Goal: Use online tool/utility: Utilize a website feature to perform a specific function

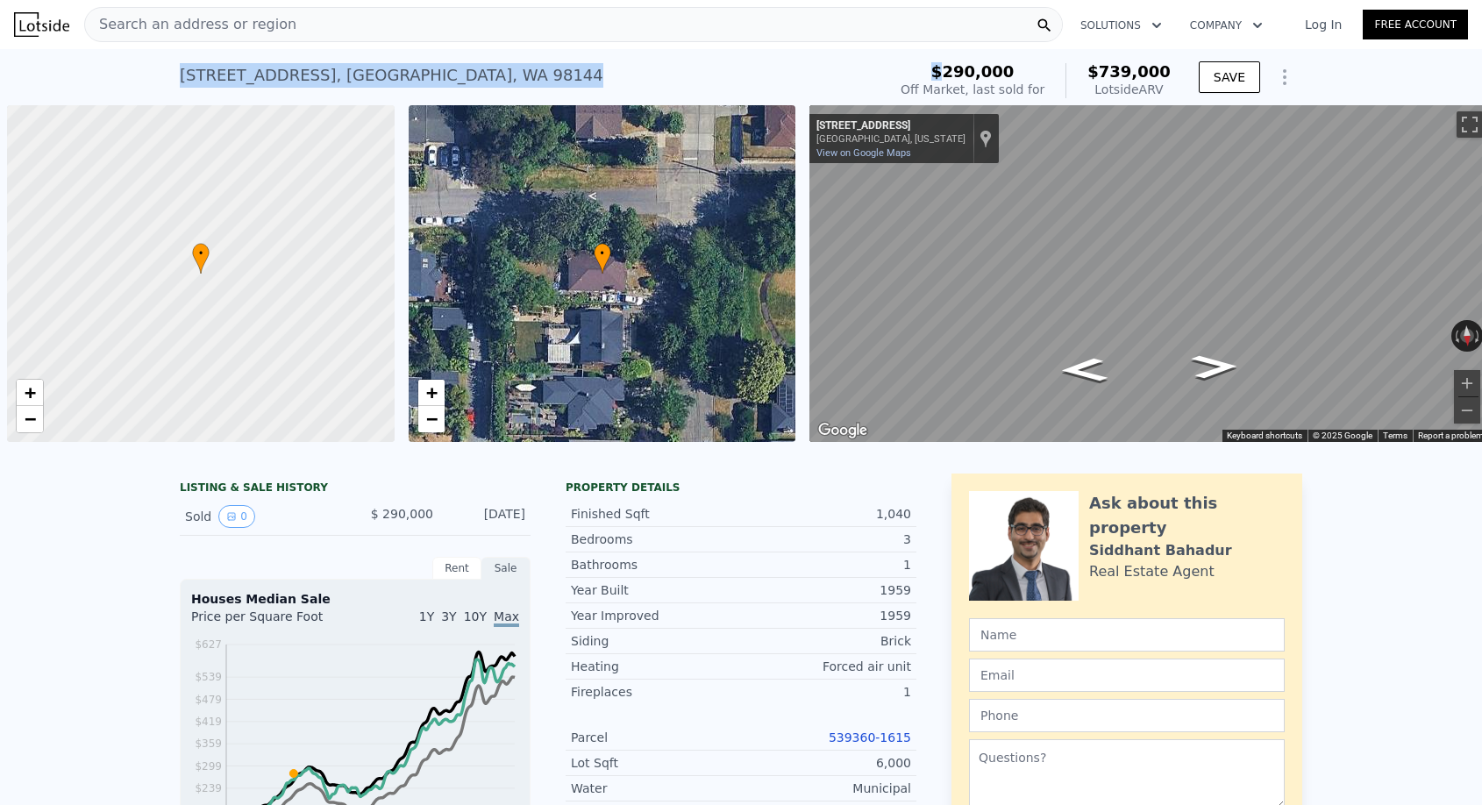
scroll to position [0, 7]
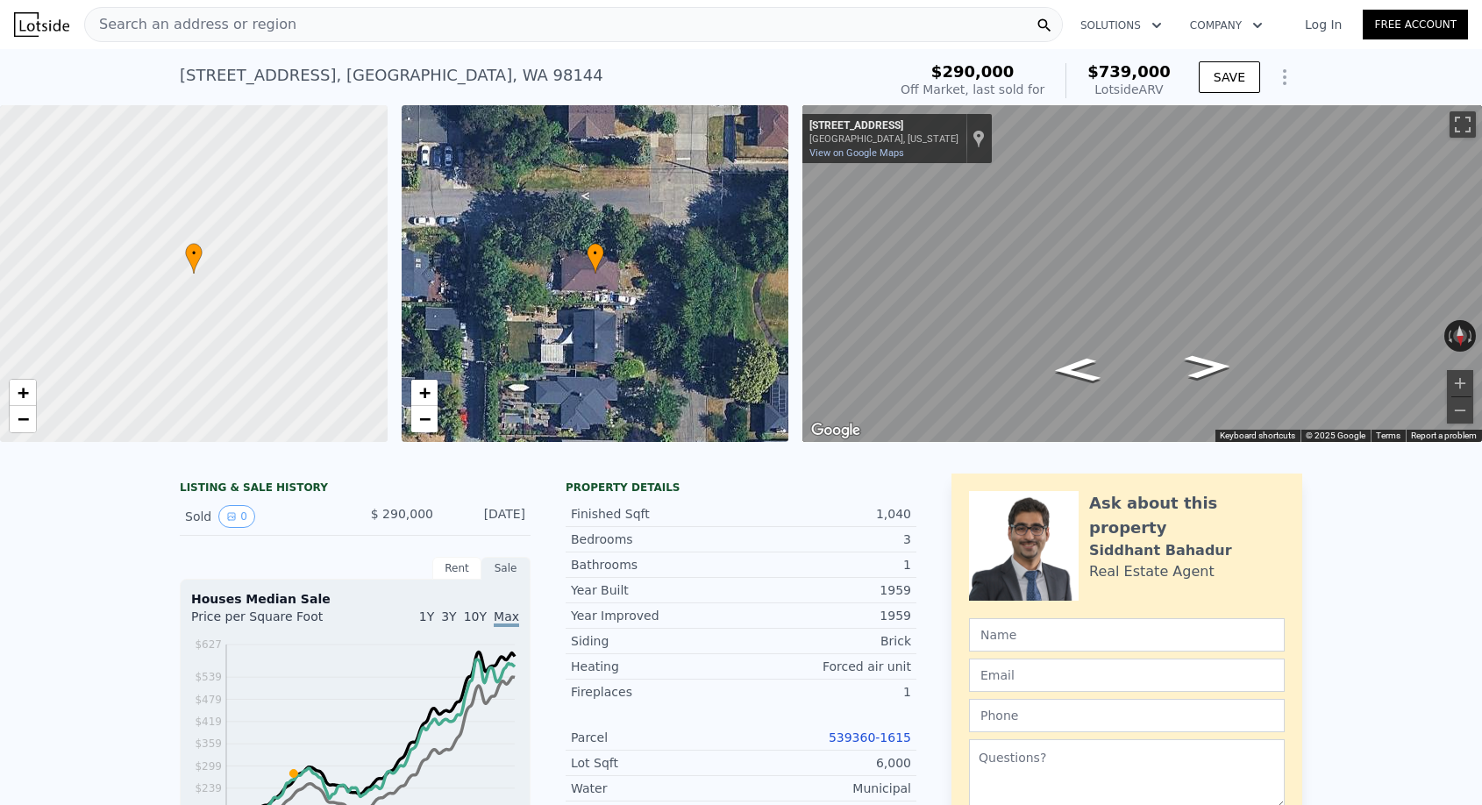
click at [361, 31] on div "Search an address or region" at bounding box center [573, 24] width 979 height 35
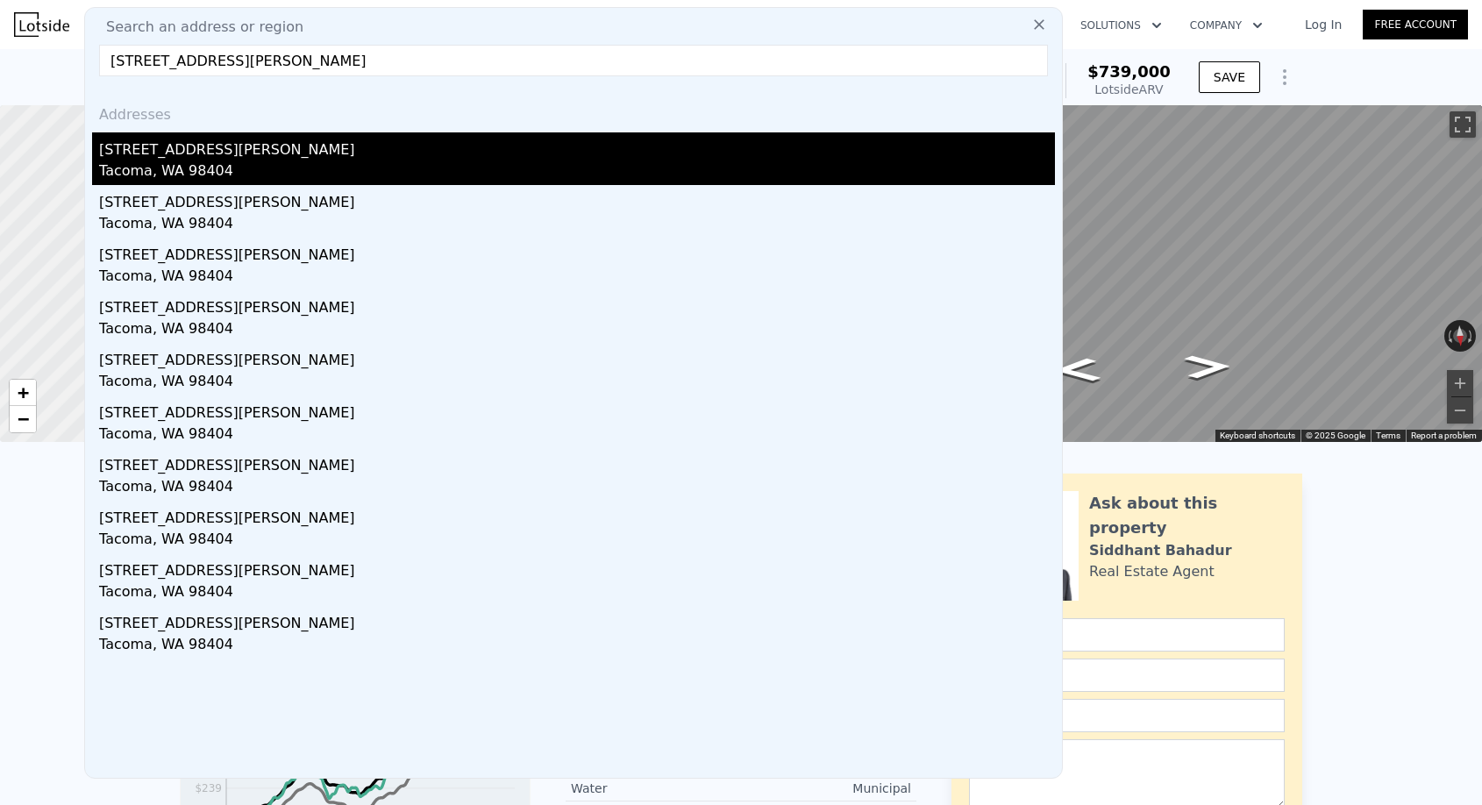
type input "[STREET_ADDRESS][PERSON_NAME]"
click at [232, 168] on div "Tacoma, WA 98404" at bounding box center [577, 173] width 956 height 25
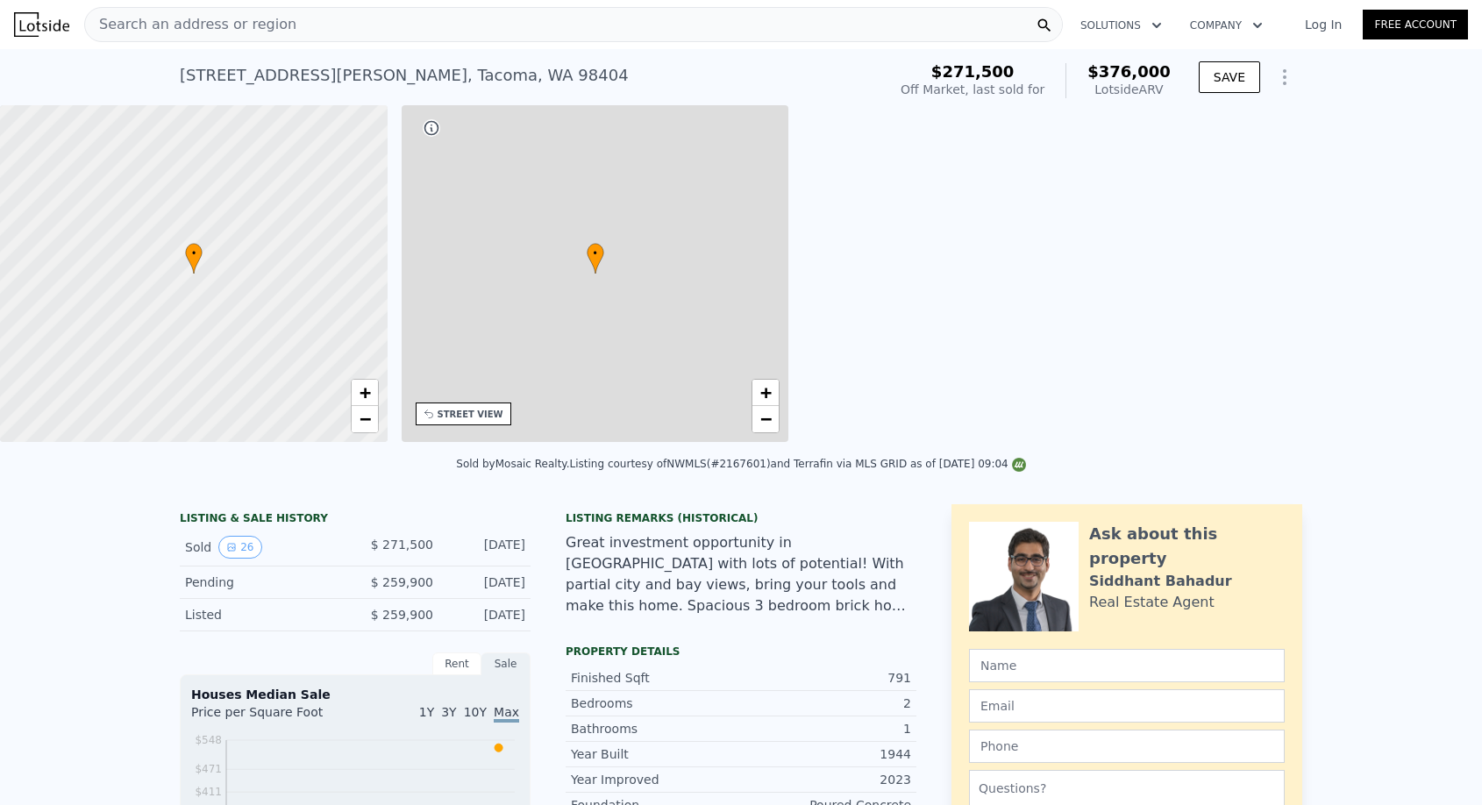
type input "$ 376,000"
type input "4"
type input "0.75"
type input "840"
type input "1056"
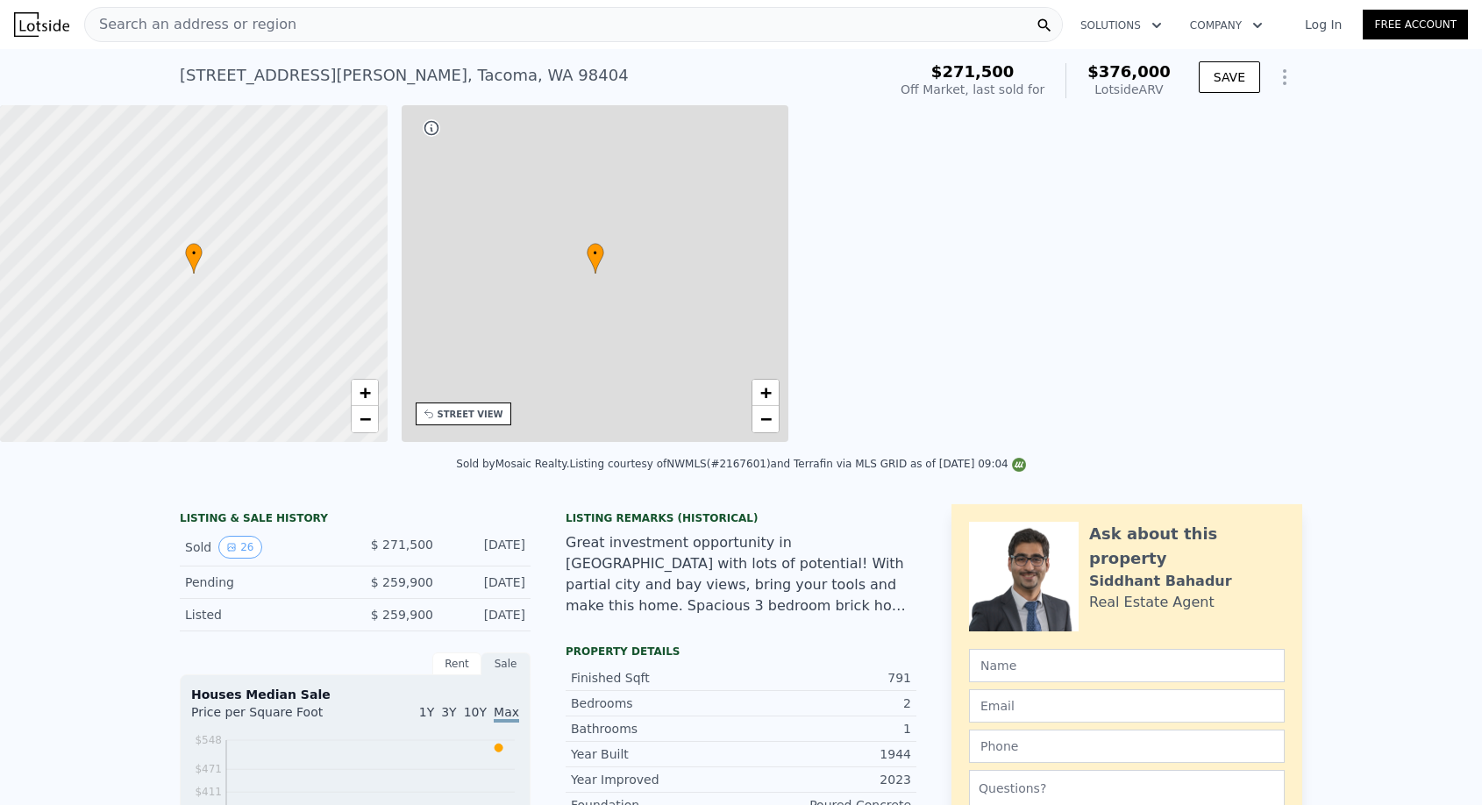
type input "3250"
type input "7405"
type input "$ 58,637"
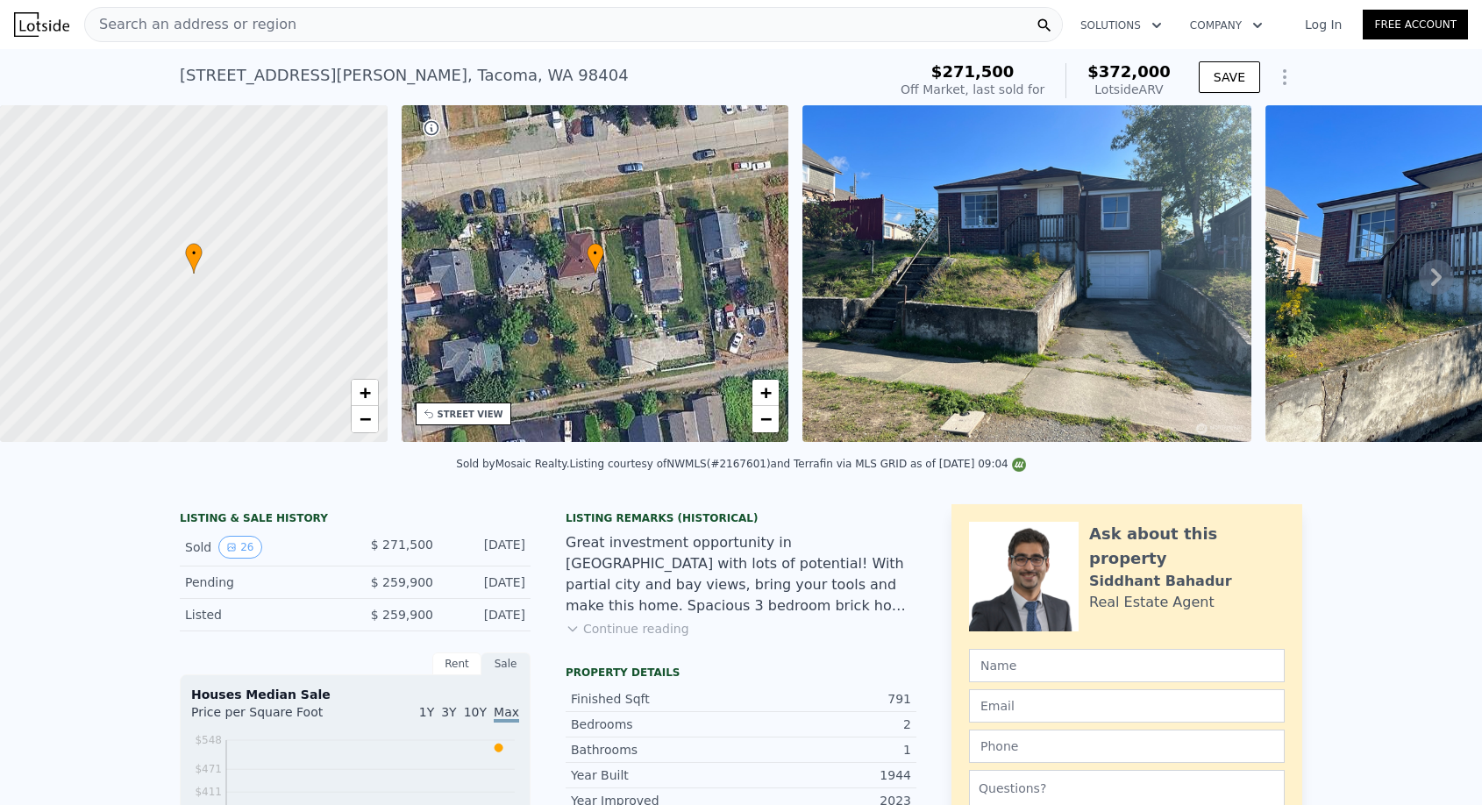
type input "$ 372,000"
type input "$ 54,921"
checkbox input "true"
click at [409, 40] on div "Search an address or region" at bounding box center [573, 24] width 979 height 35
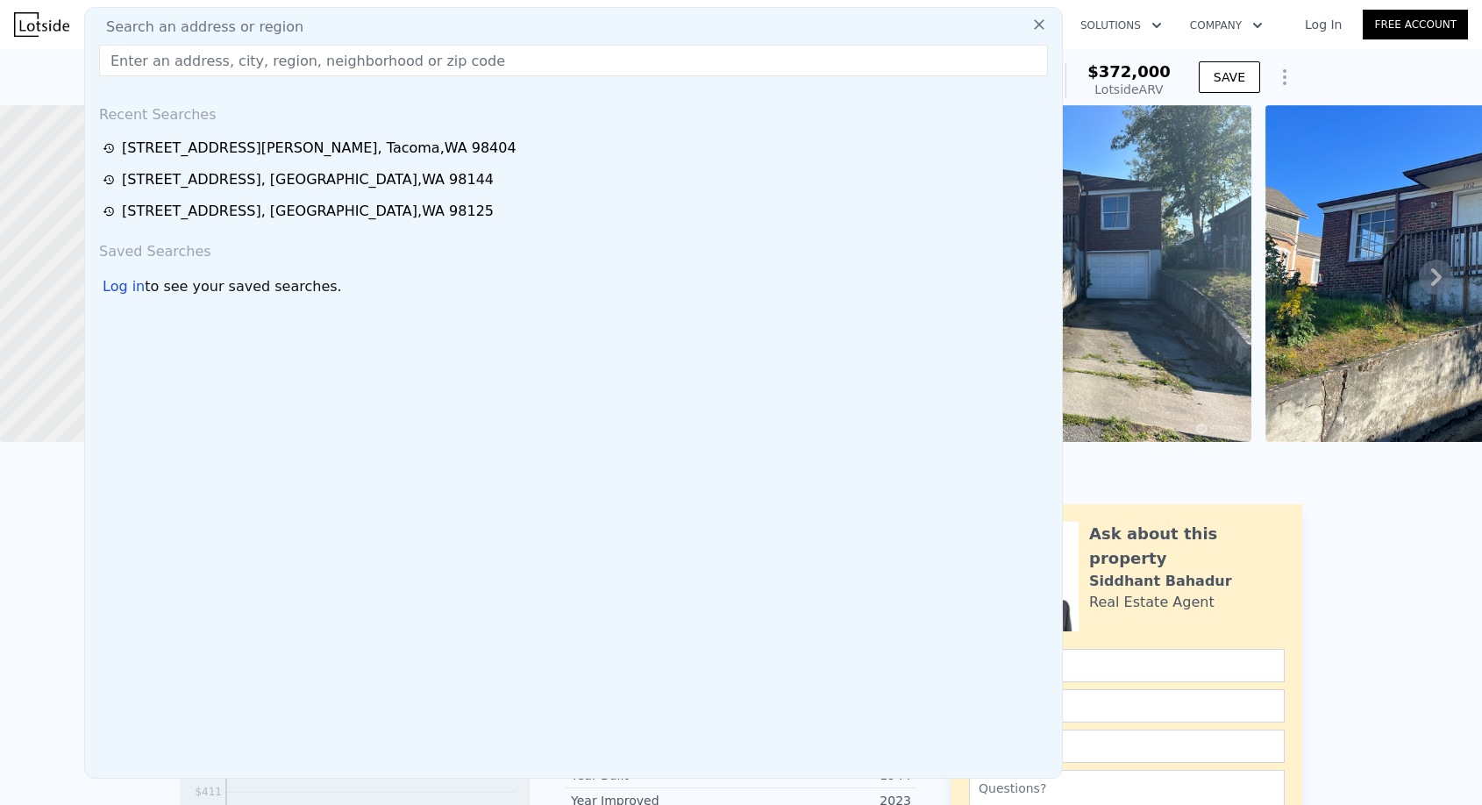
click at [408, 34] on div "Search an address or region" at bounding box center [573, 27] width 963 height 21
